Goal: Find specific page/section: Find specific page/section

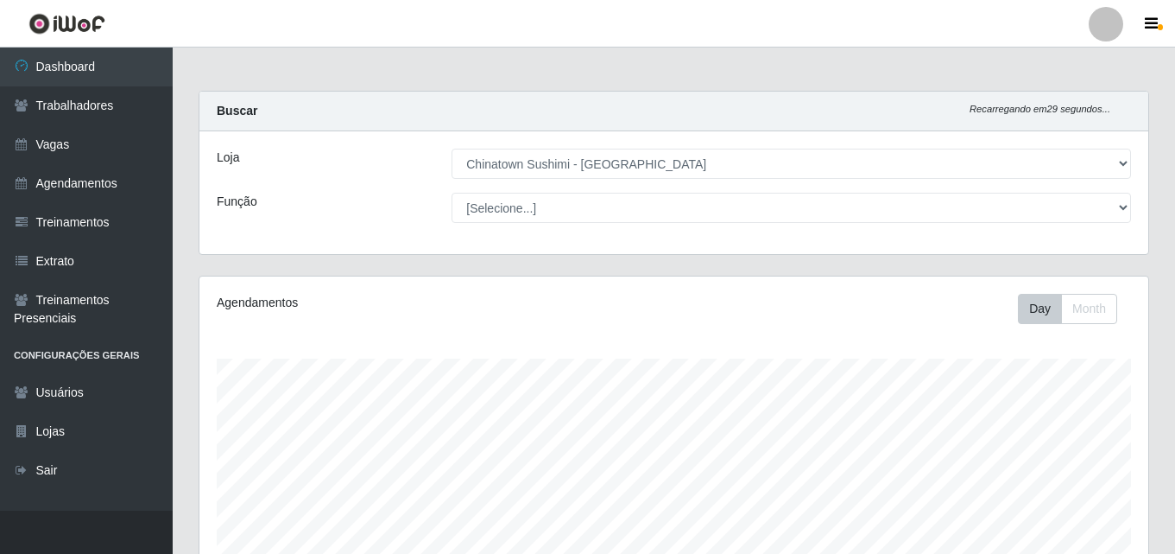
select select "357"
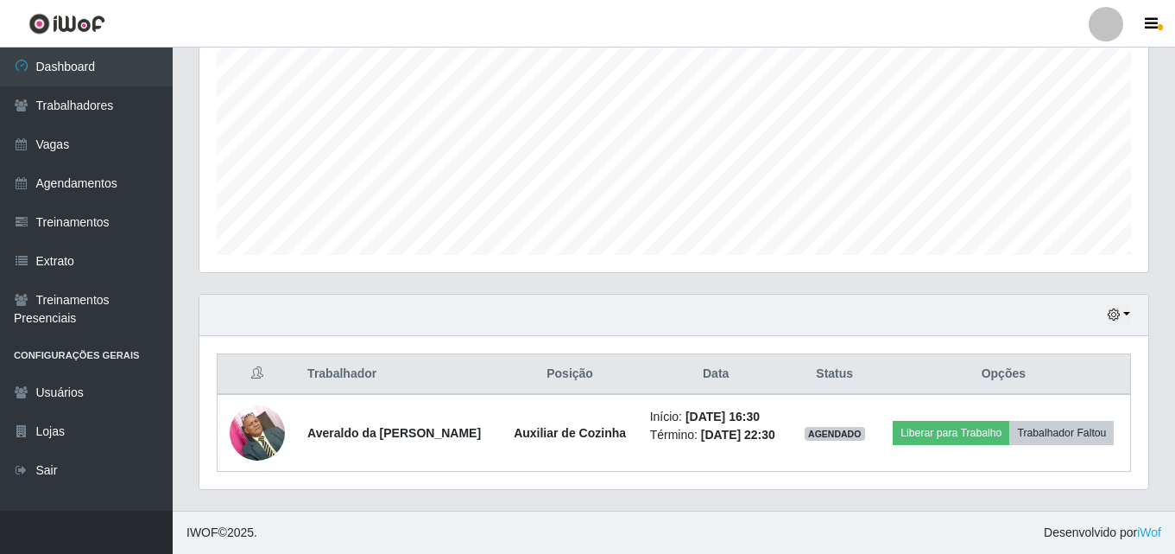
scroll to position [358, 949]
click at [1124, 317] on button "button" at bounding box center [1119, 315] width 24 height 20
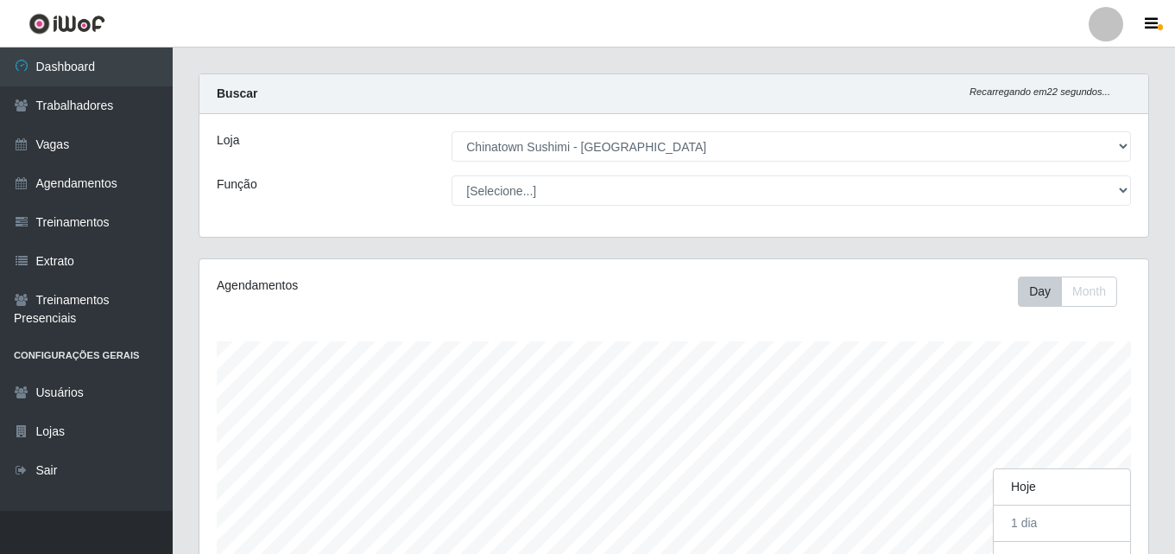
scroll to position [0, 0]
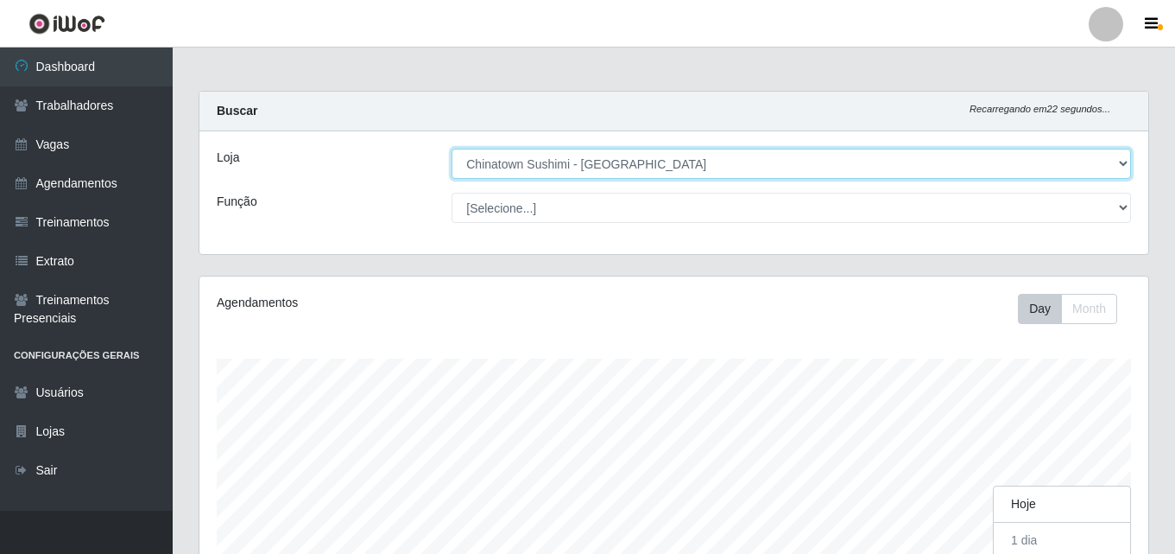
click at [573, 170] on select "[Selecione...] Chinatown Sushimi - [GEOGRAPHIC_DATA]" at bounding box center [792, 164] width 680 height 30
click at [452, 149] on select "[Selecione...] Chinatown Sushimi - [GEOGRAPHIC_DATA]" at bounding box center [792, 164] width 680 height 30
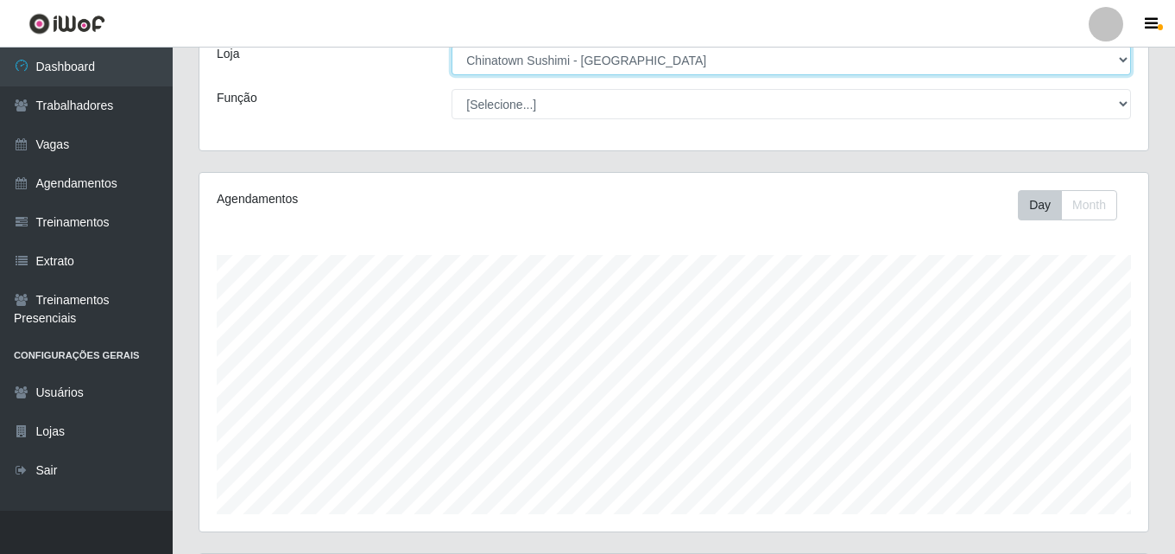
scroll to position [17, 0]
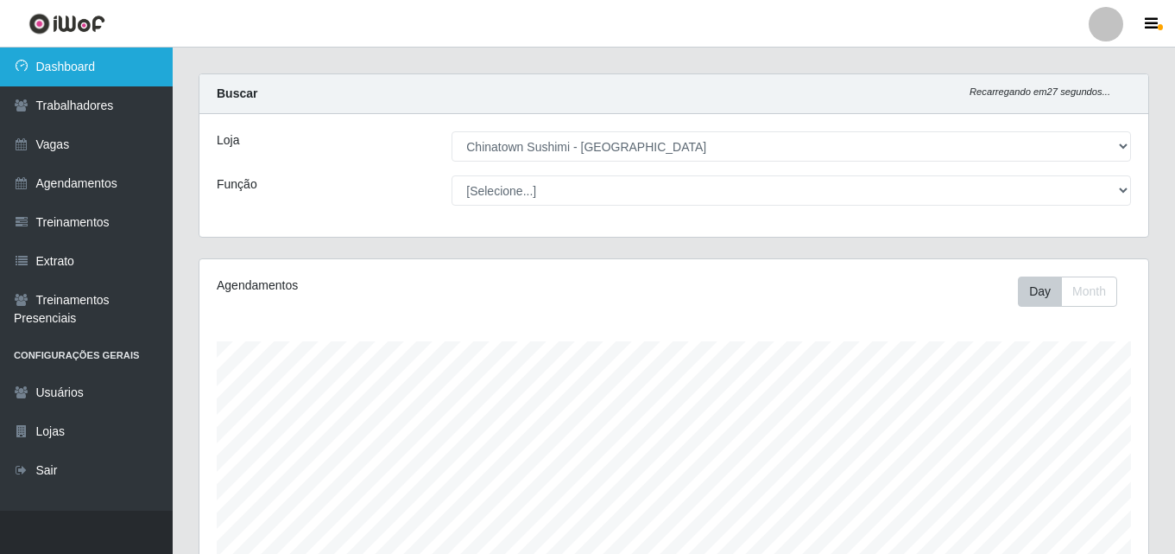
click at [66, 73] on link "Dashboard" at bounding box center [86, 66] width 173 height 39
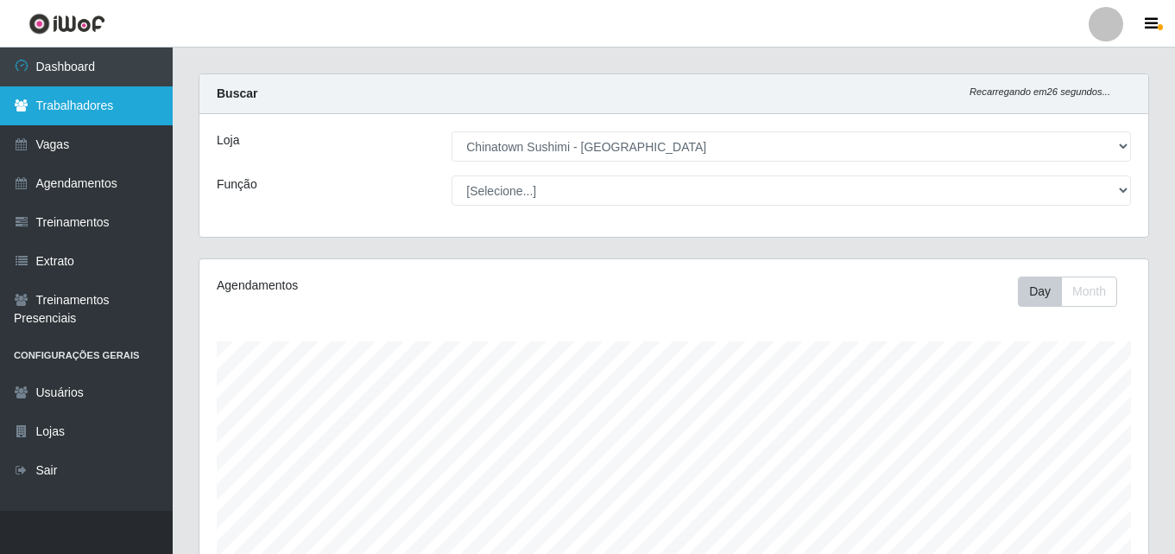
click at [90, 112] on link "Trabalhadores" at bounding box center [86, 105] width 173 height 39
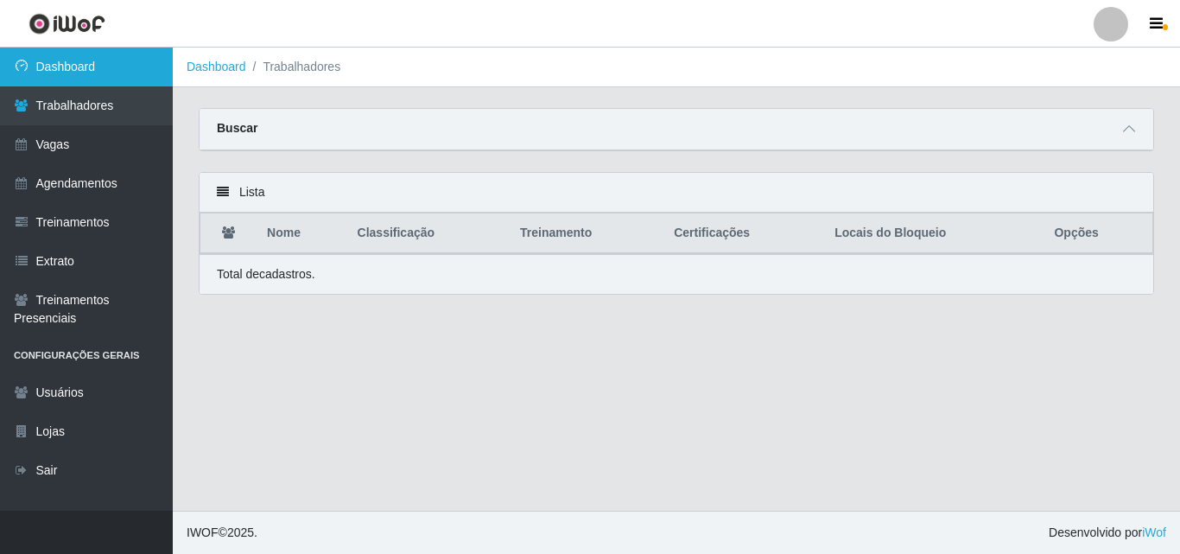
click at [68, 66] on link "Dashboard" at bounding box center [86, 66] width 173 height 39
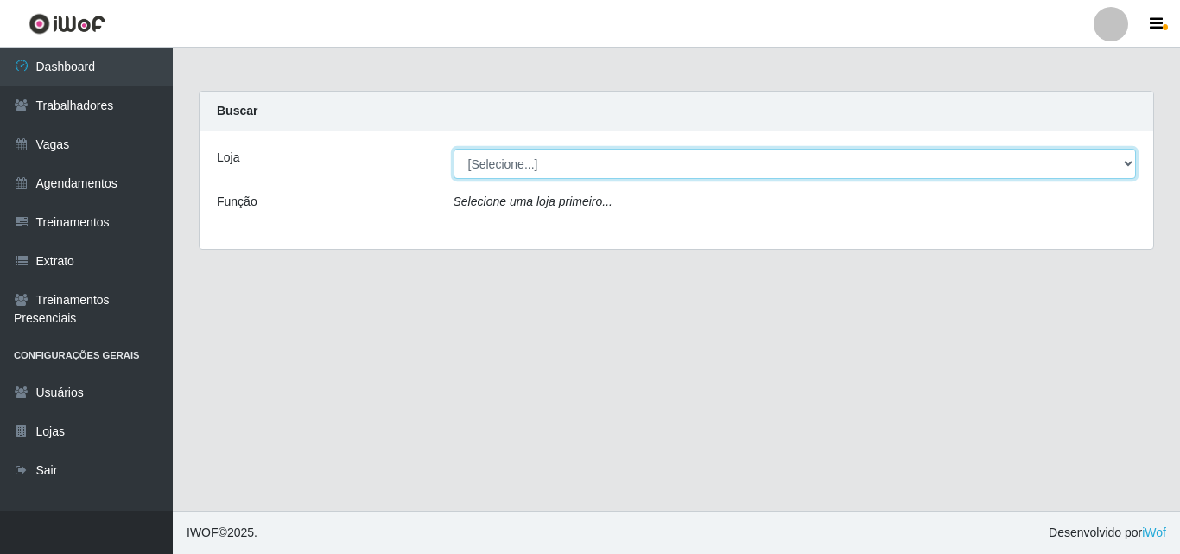
click at [511, 178] on select "[Selecione...] Chinatown Sushimi - [GEOGRAPHIC_DATA]" at bounding box center [794, 164] width 683 height 30
select select "357"
click at [453, 149] on select "[Selecione...] Chinatown Sushimi - [GEOGRAPHIC_DATA]" at bounding box center [794, 164] width 683 height 30
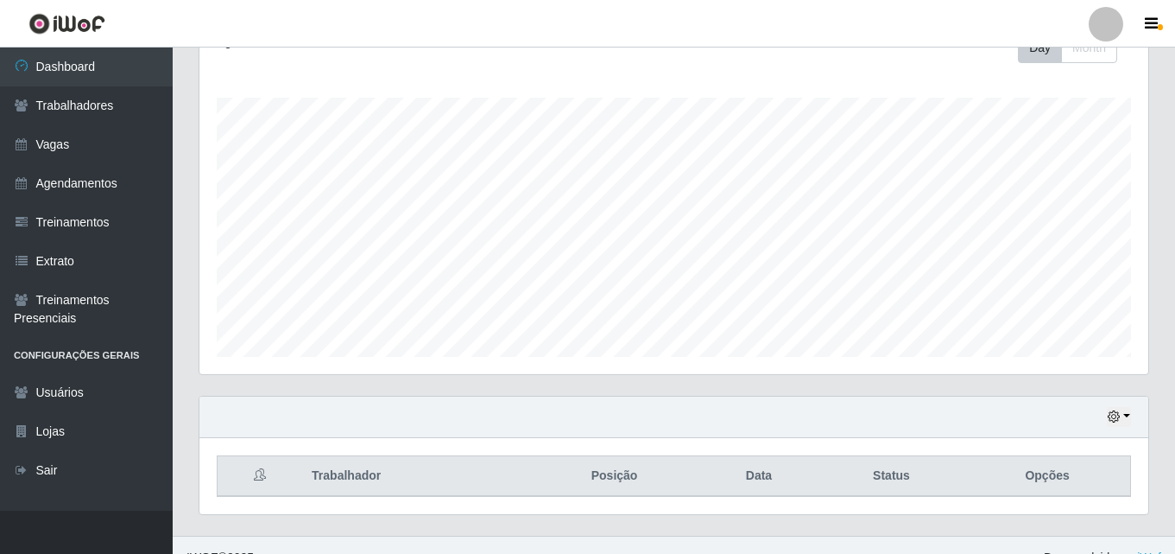
scroll to position [286, 0]
